Goal: Task Accomplishment & Management: Manage account settings

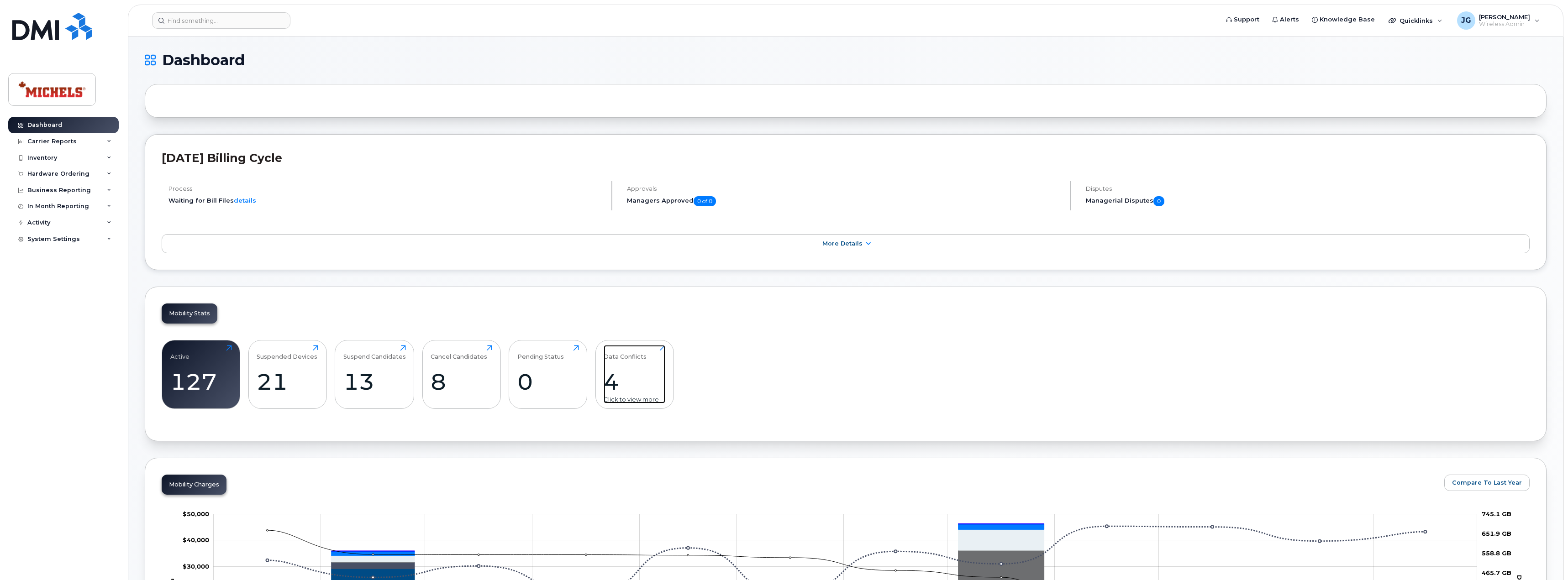
click at [612, 380] on div "4" at bounding box center [634, 382] width 61 height 27
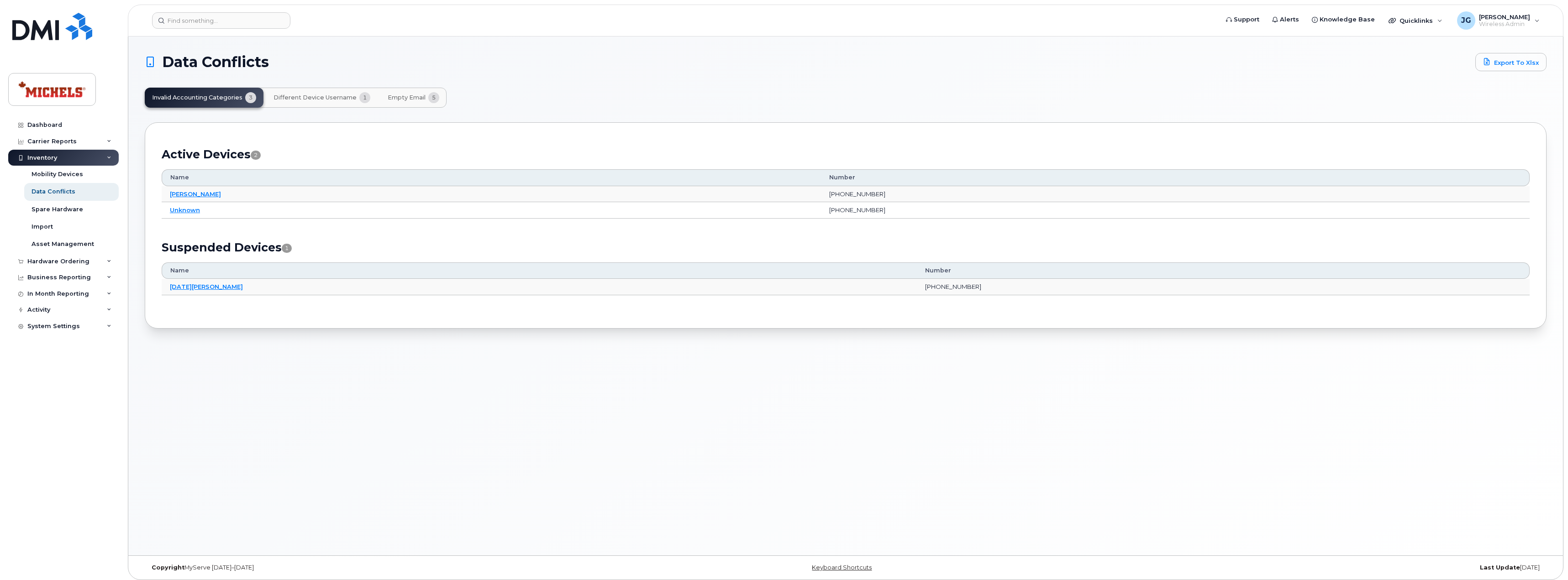
click at [302, 96] on span "Different Device Username" at bounding box center [315, 97] width 83 height 7
